Goal: Task Accomplishment & Management: Manage account settings

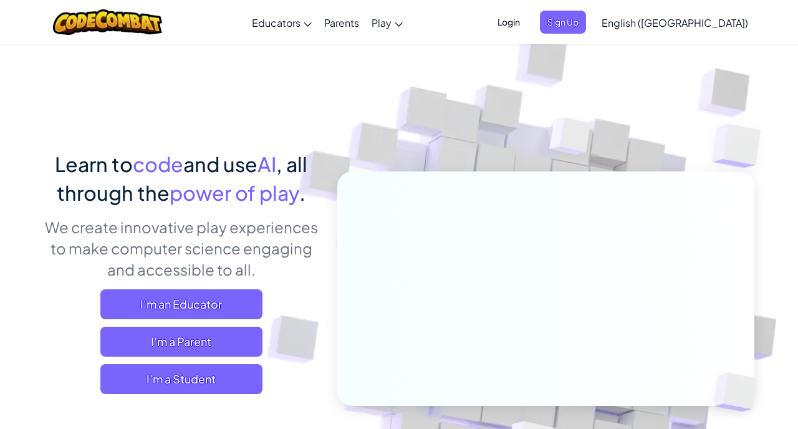
click at [527, 16] on span "Login" at bounding box center [508, 22] width 37 height 23
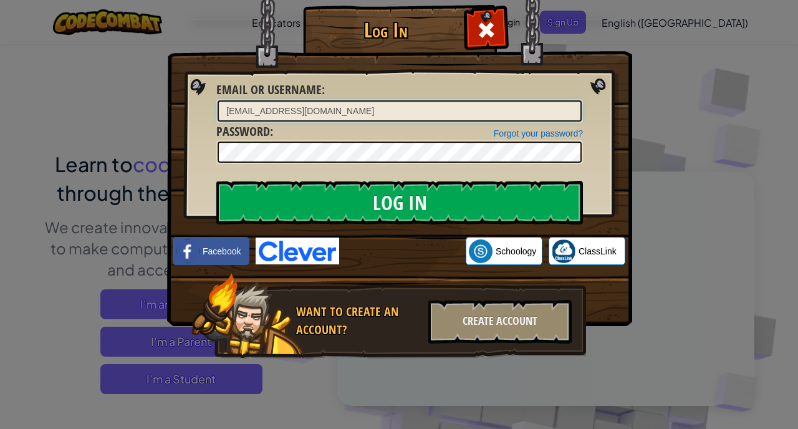
click at [362, 112] on input "[EMAIL_ADDRESS][DOMAIN_NAME]" at bounding box center [400, 110] width 364 height 21
type input "[EMAIL_ADDRESS][DOMAIN_NAME]"
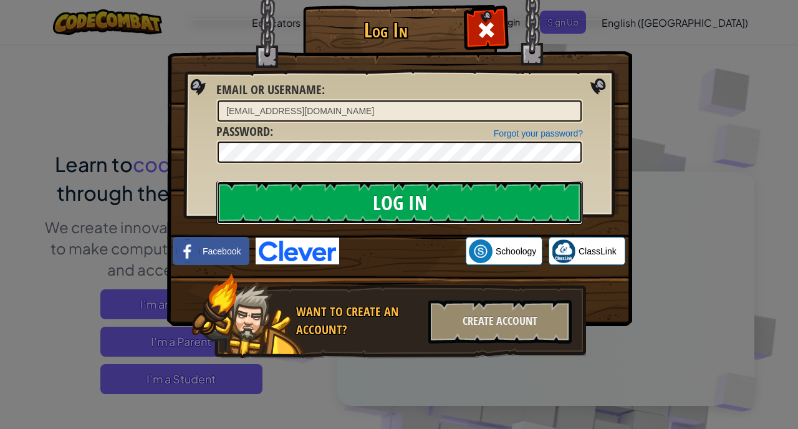
click at [386, 214] on input "Log In" at bounding box center [399, 203] width 367 height 44
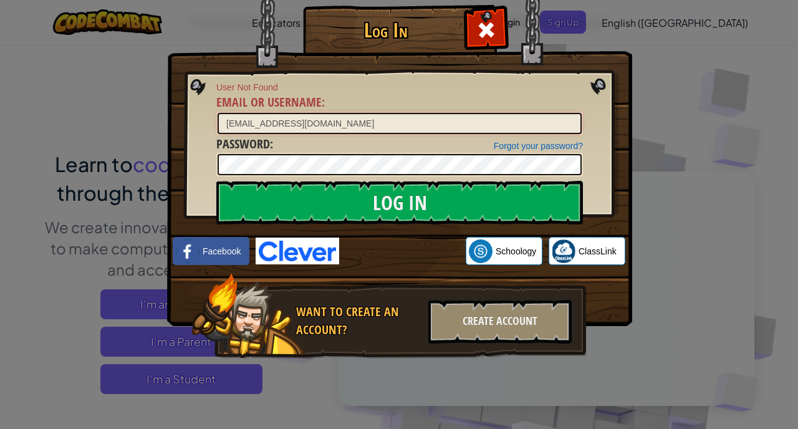
drag, startPoint x: 417, startPoint y: 123, endPoint x: 212, endPoint y: 123, distance: 205.1
click at [212, 123] on div "Log In User Not Found Email or Username : [EMAIL_ADDRESS][DOMAIN_NAME] Forgot y…" at bounding box center [398, 200] width 415 height 363
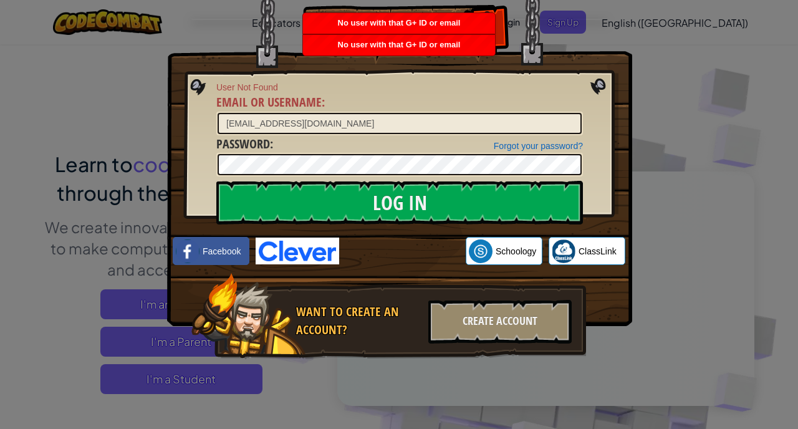
click at [429, 45] on span "No user with that G+ ID or email" at bounding box center [399, 44] width 123 height 9
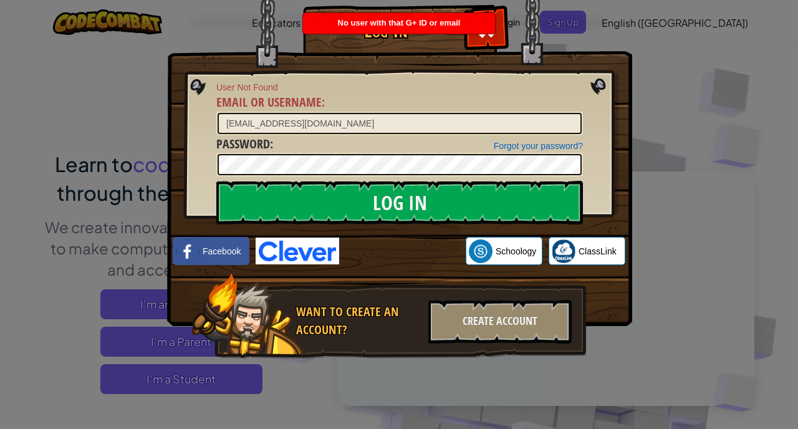
click at [418, 23] on span "No user with that G+ ID or email" at bounding box center [399, 22] width 123 height 9
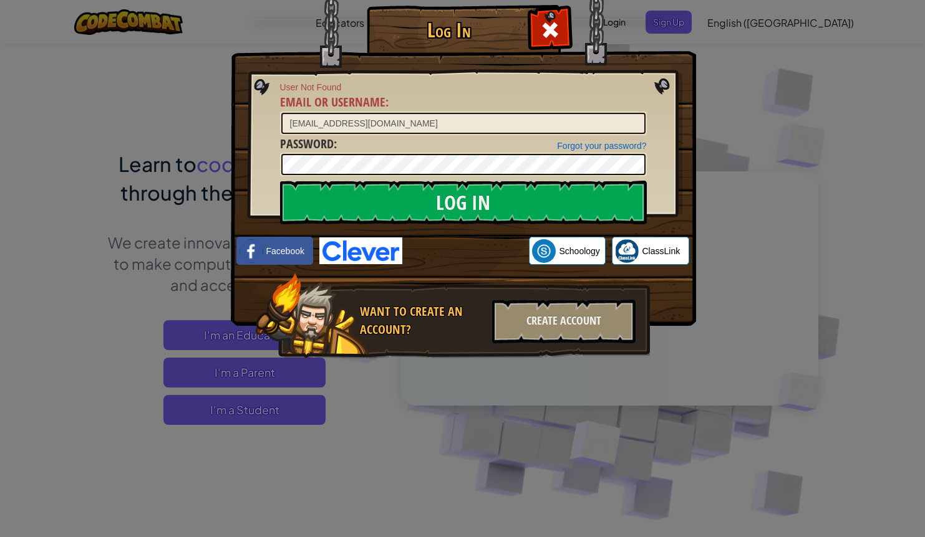
click at [550, 398] on div "Log In User Not Found Email or Username : [EMAIL_ADDRESS][DOMAIN_NAME] Forgot y…" at bounding box center [462, 268] width 925 height 537
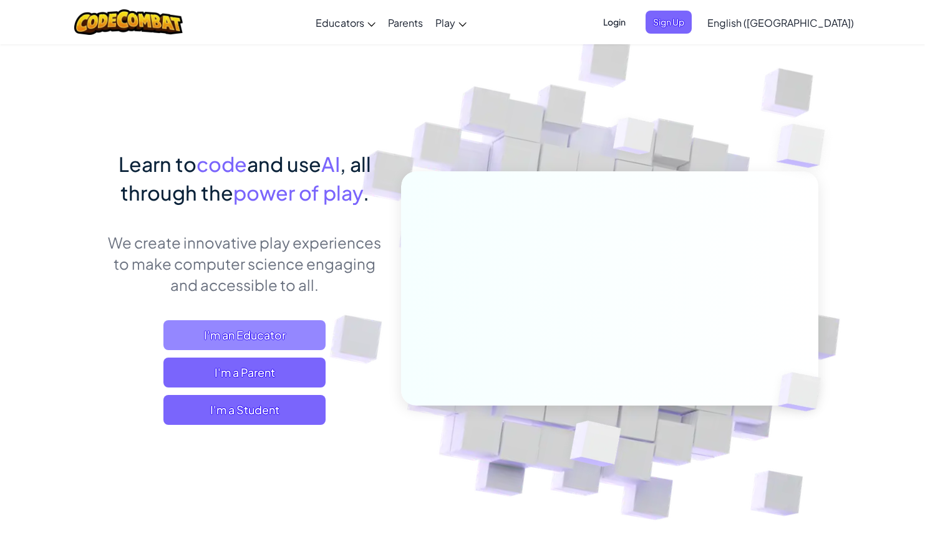
click at [216, 344] on span "I'm an Educator" at bounding box center [244, 335] width 162 height 30
